Goal: Navigation & Orientation: Find specific page/section

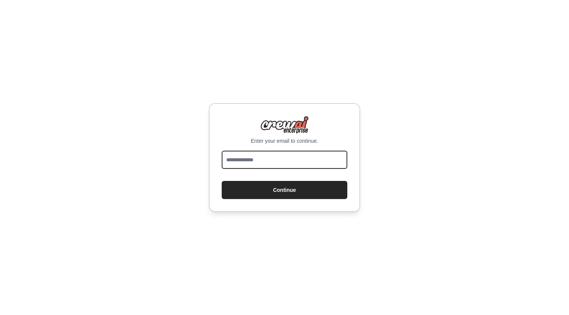
click at [247, 159] on input "email" at bounding box center [285, 160] width 126 height 18
type input "**********"
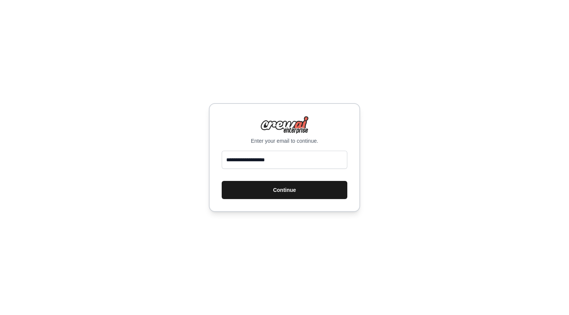
click at [292, 189] on button "Continue" at bounding box center [285, 190] width 126 height 18
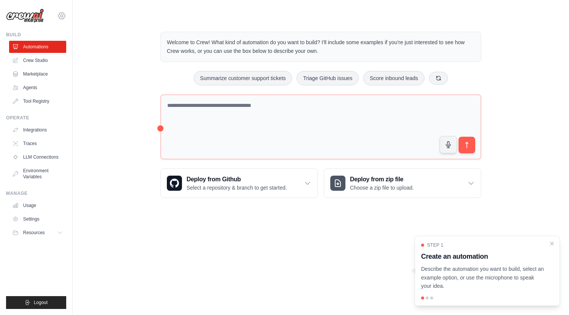
click at [60, 17] on icon at bounding box center [61, 15] width 9 height 9
click at [42, 62] on link "Crew Studio" at bounding box center [38, 60] width 57 height 12
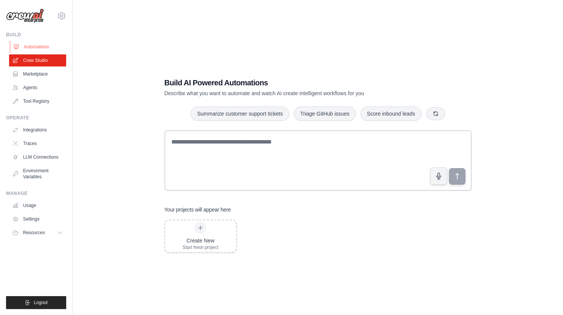
click at [42, 46] on link "Automations" at bounding box center [38, 47] width 57 height 12
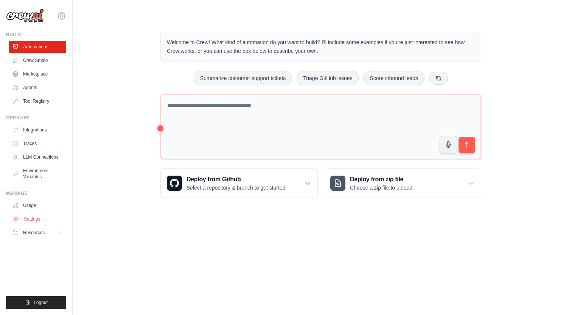
click at [32, 217] on link "Settings" at bounding box center [38, 219] width 57 height 12
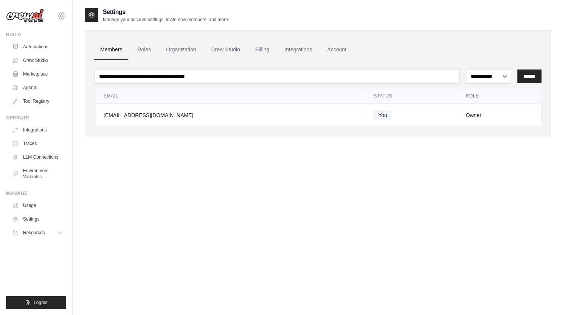
click at [61, 16] on icon at bounding box center [61, 15] width 9 height 9
click at [46, 53] on link "Settings" at bounding box center [61, 51] width 67 height 14
click at [43, 236] on span "Resources" at bounding box center [35, 233] width 22 height 6
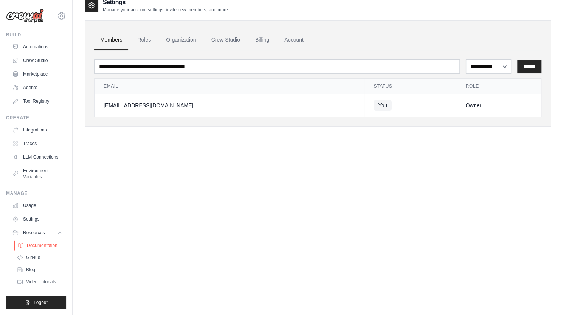
scroll to position [15, 0]
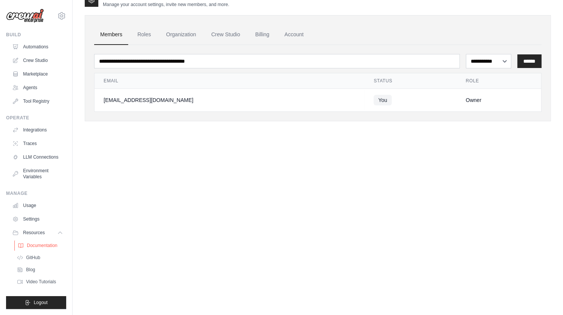
click at [41, 247] on span "Documentation" at bounding box center [42, 246] width 31 height 6
